Goal: Task Accomplishment & Management: Complete application form

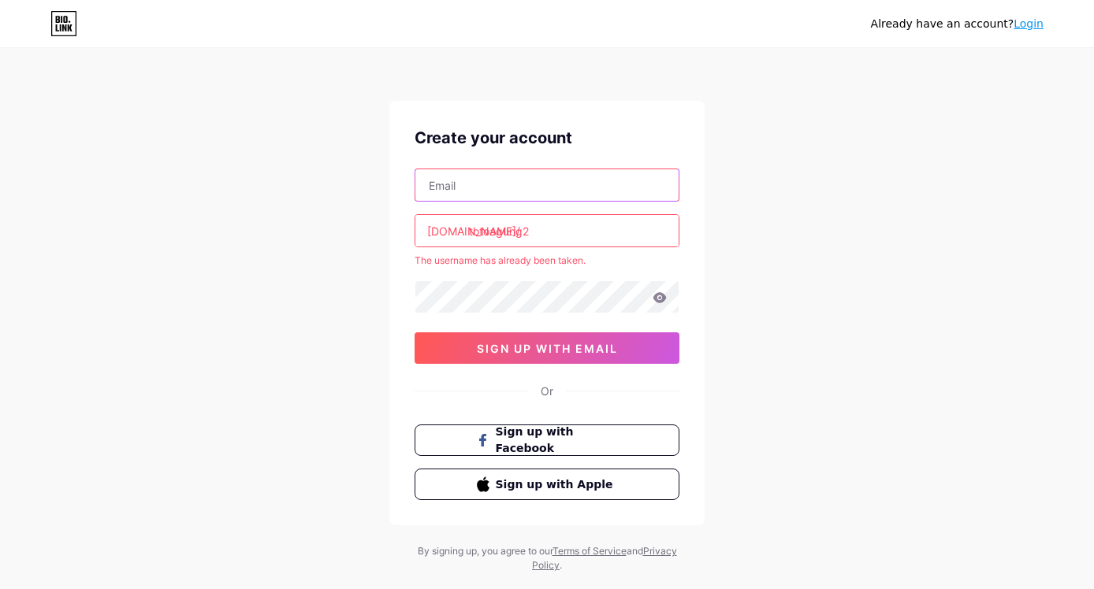
click at [514, 194] on input "text" at bounding box center [546, 185] width 263 height 32
click at [654, 128] on div "Create your account" at bounding box center [546, 138] width 265 height 24
click at [559, 241] on input "totoagung2" at bounding box center [546, 231] width 263 height 32
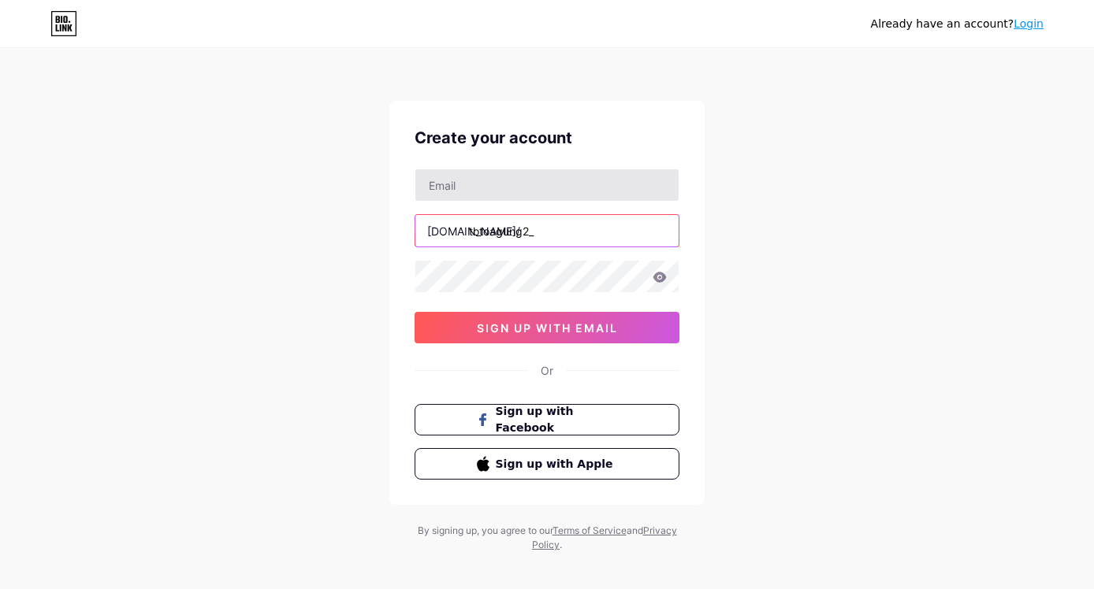
type input "totoagung2_"
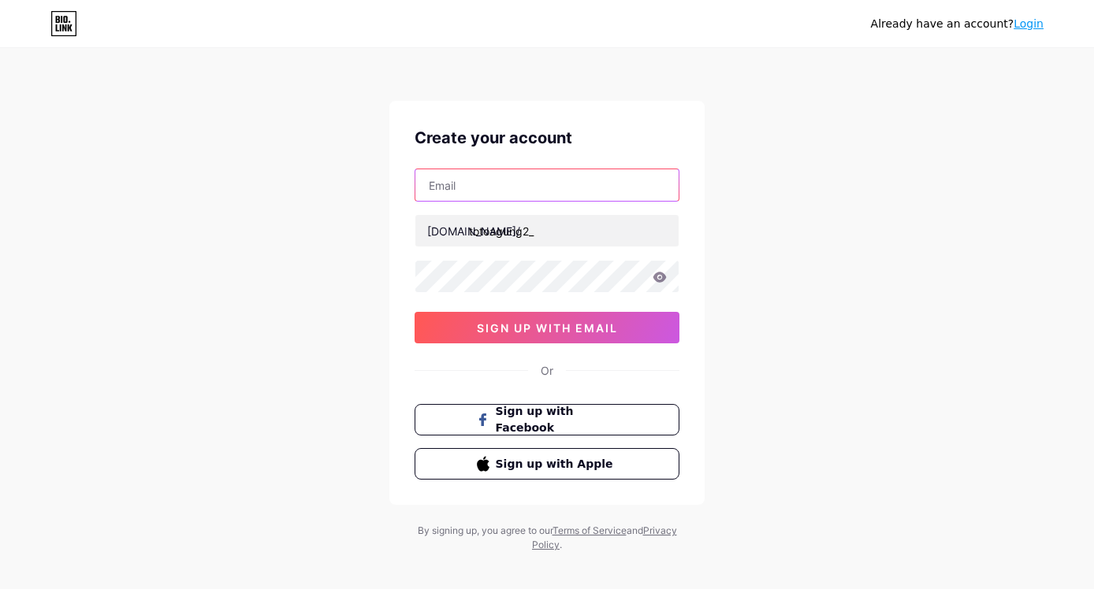
click at [550, 198] on input "text" at bounding box center [546, 185] width 263 height 32
type input "[EMAIL_ADDRESS][DOMAIN_NAME]"
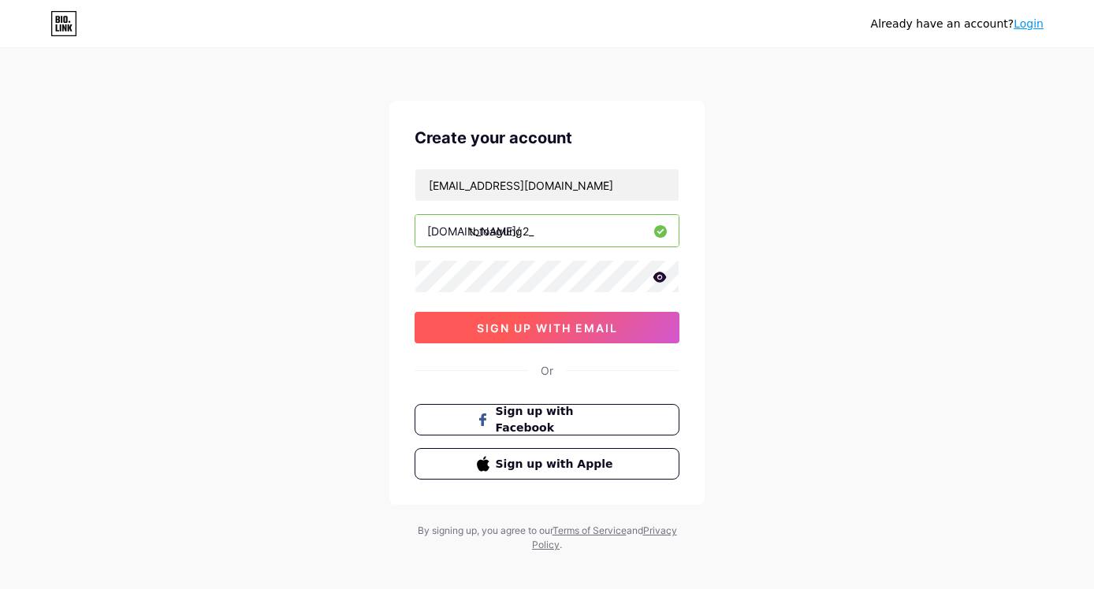
click at [488, 328] on span "sign up with email" at bounding box center [547, 327] width 141 height 13
